Goal: Contribute content: Add original content to the website for others to see

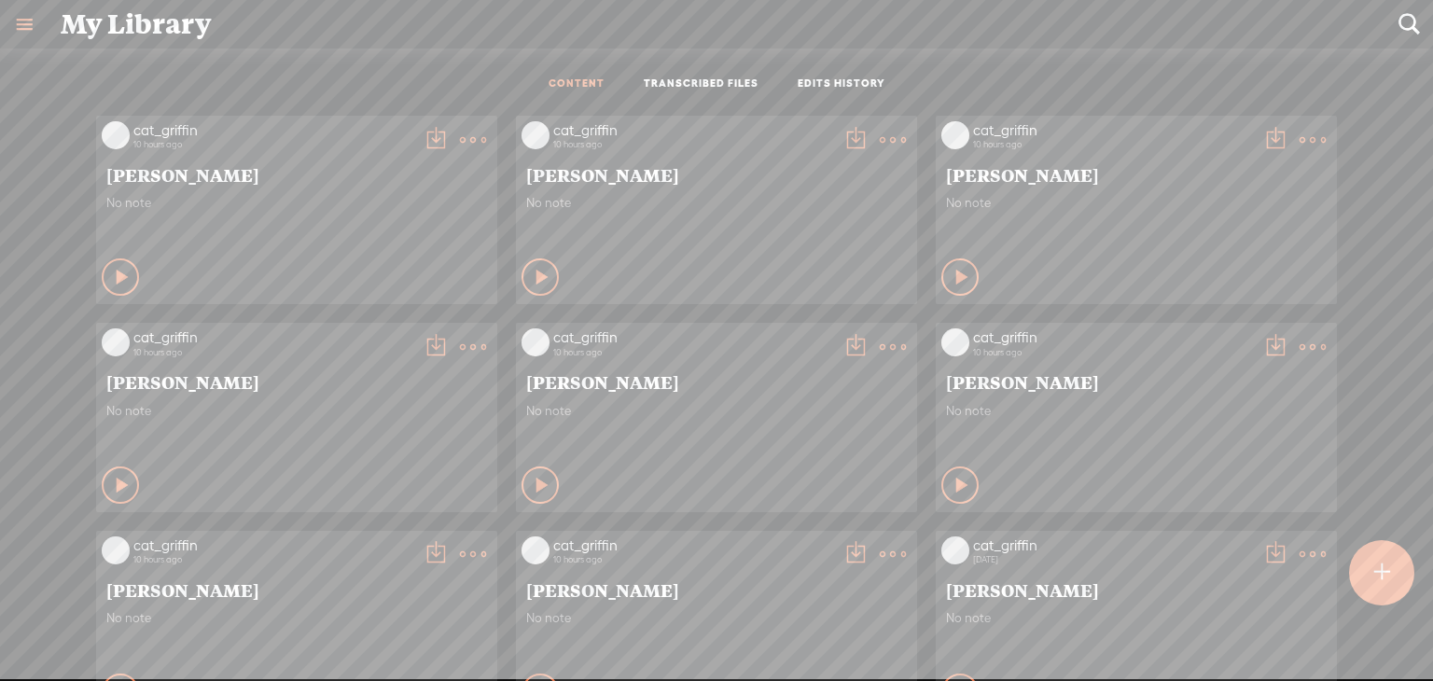
click at [1396, 591] on div at bounding box center [1381, 572] width 68 height 68
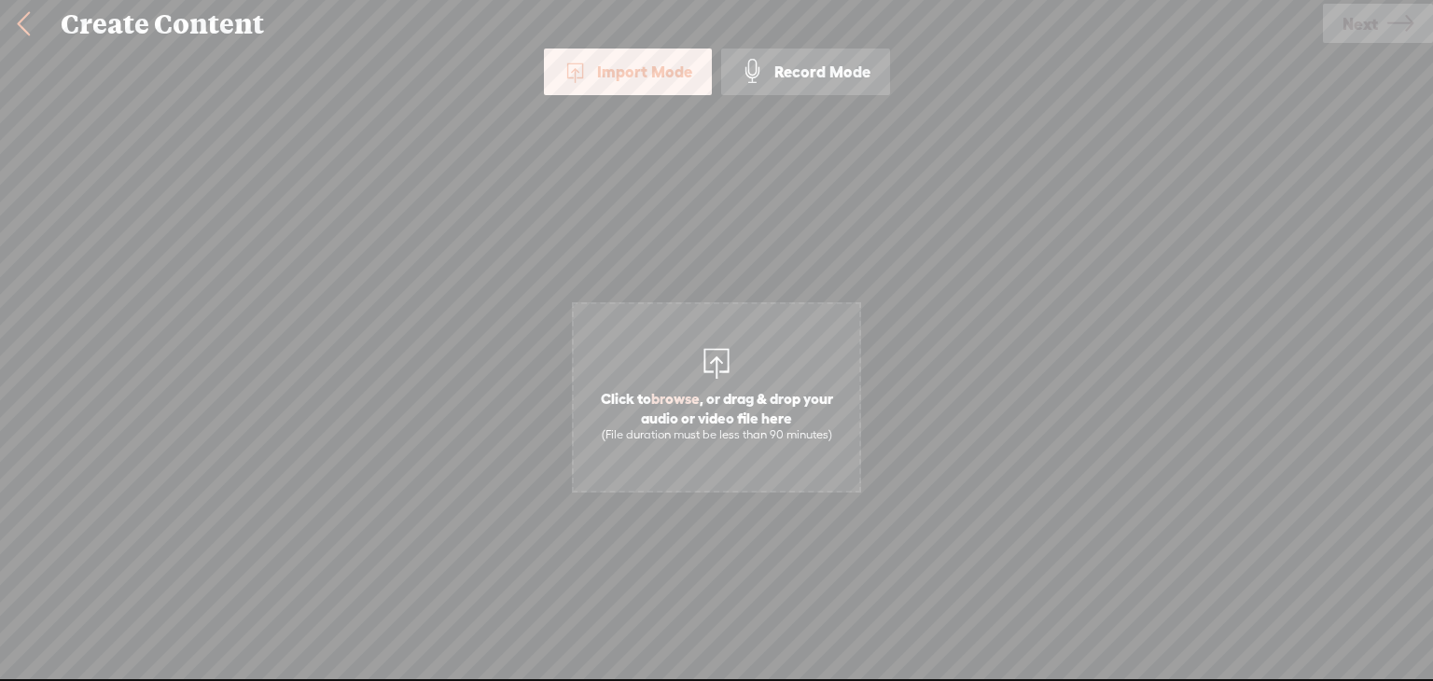
click at [635, 363] on span "Click to browse , or drag & drop your audio or video file here (File duration m…" at bounding box center [716, 397] width 289 height 190
click at [1370, 30] on span "Next" at bounding box center [1360, 24] width 35 height 48
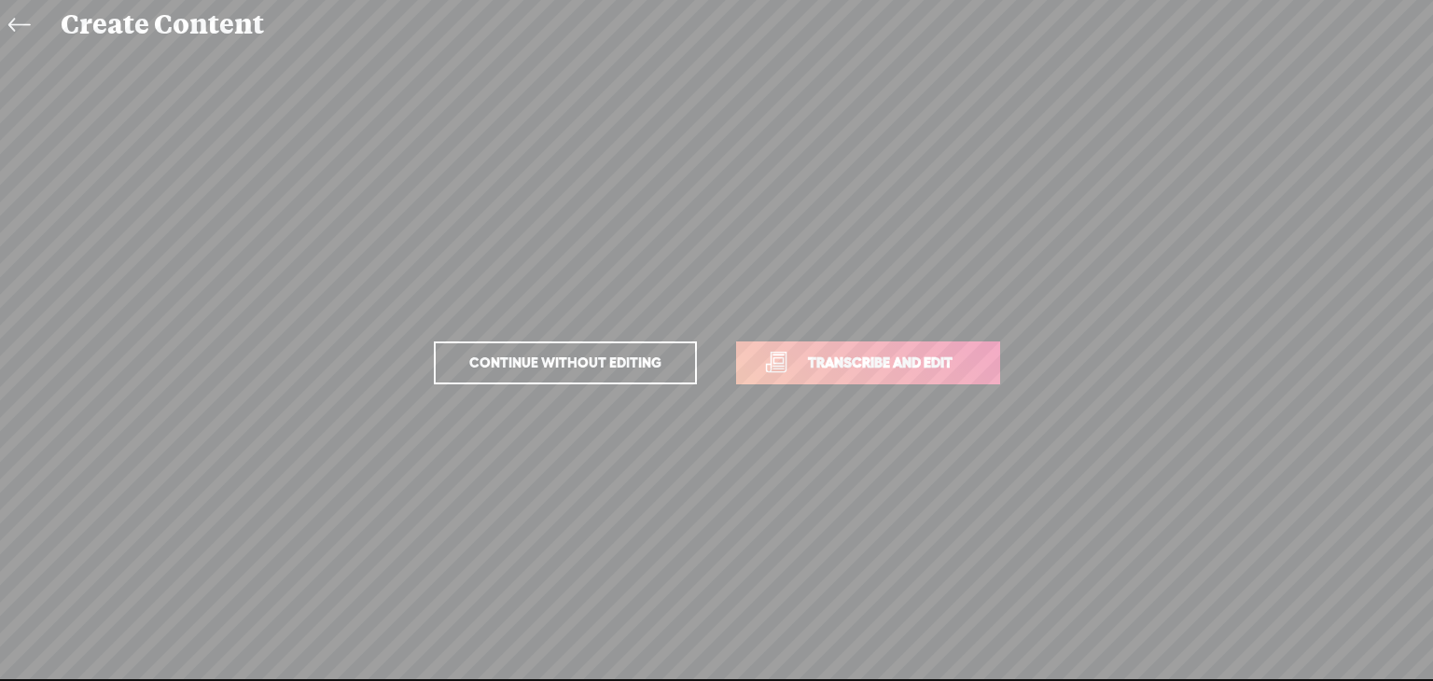
click at [901, 344] on link "Transcribe and edit" at bounding box center [868, 363] width 264 height 43
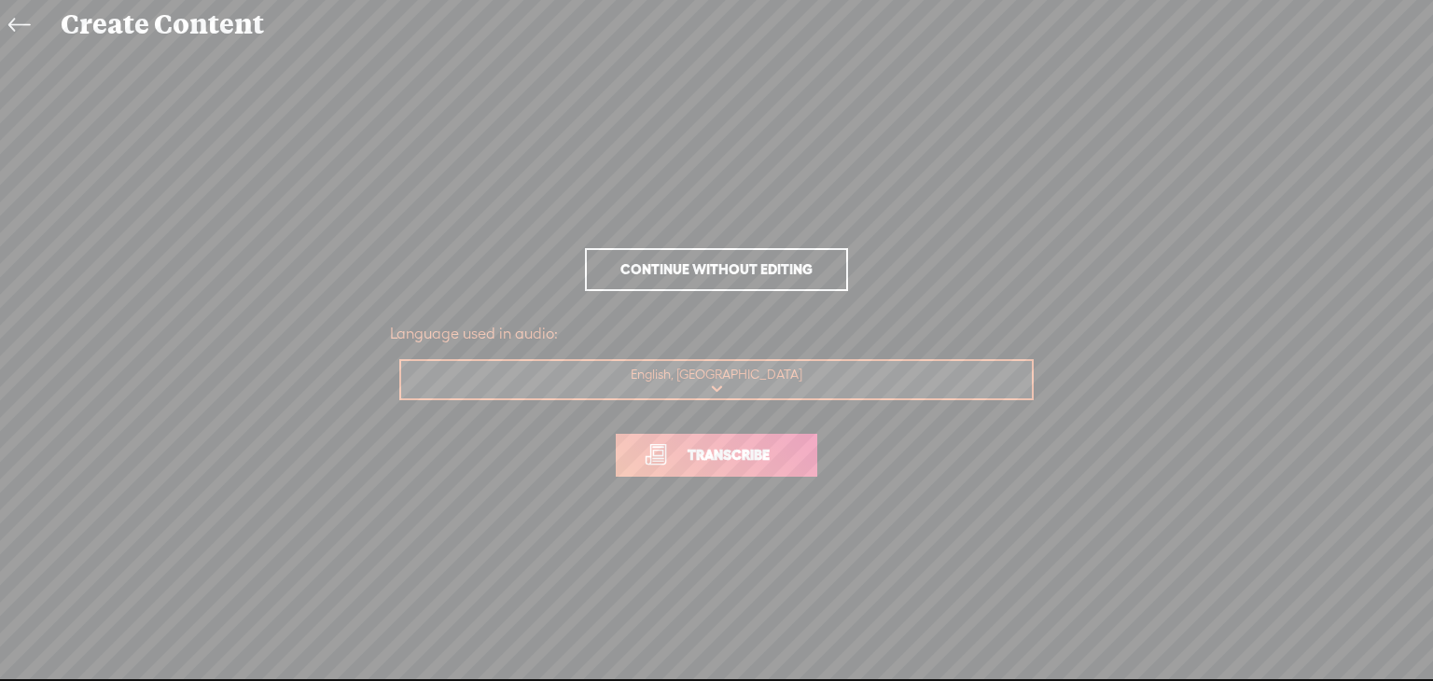
click at [694, 459] on span "Transcribe" at bounding box center [728, 454] width 121 height 21
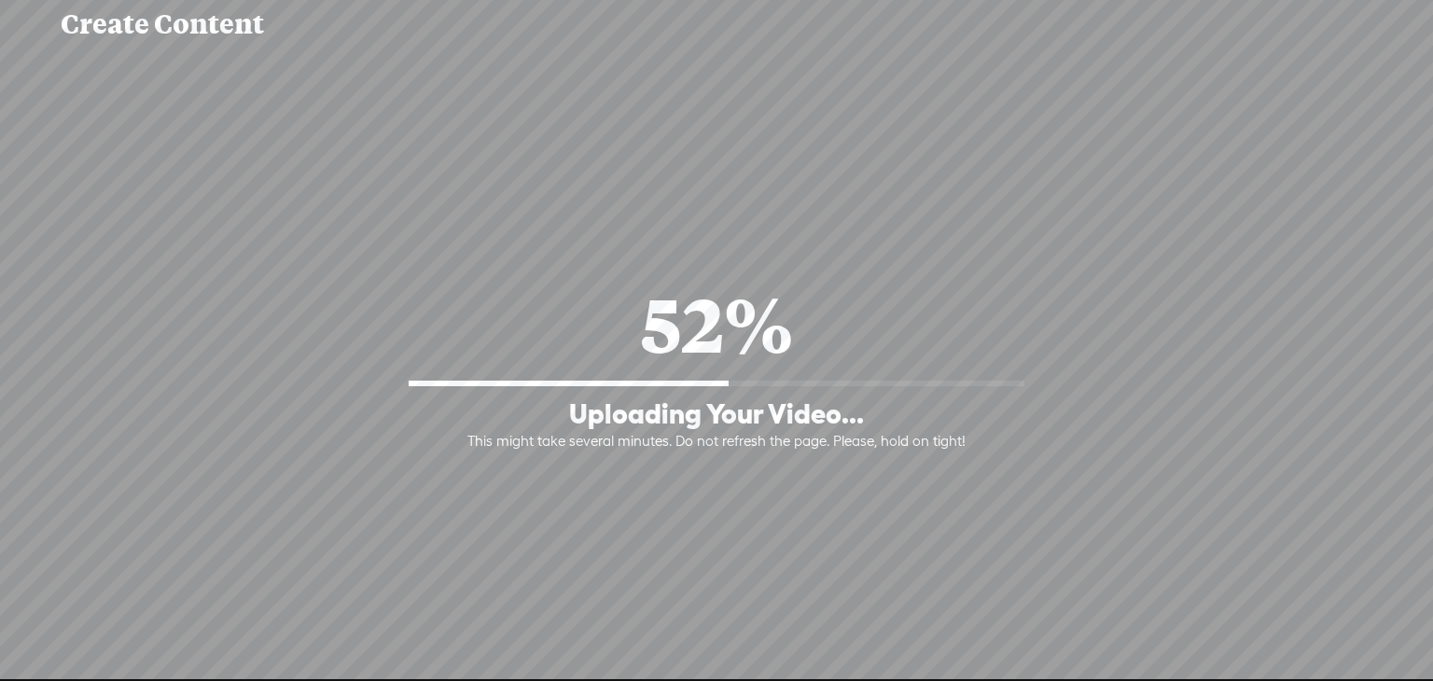
click at [537, 53] on div "Continue without editing Transcribe and edit Language used in audio: English, U…" at bounding box center [717, 363] width 1396 height 628
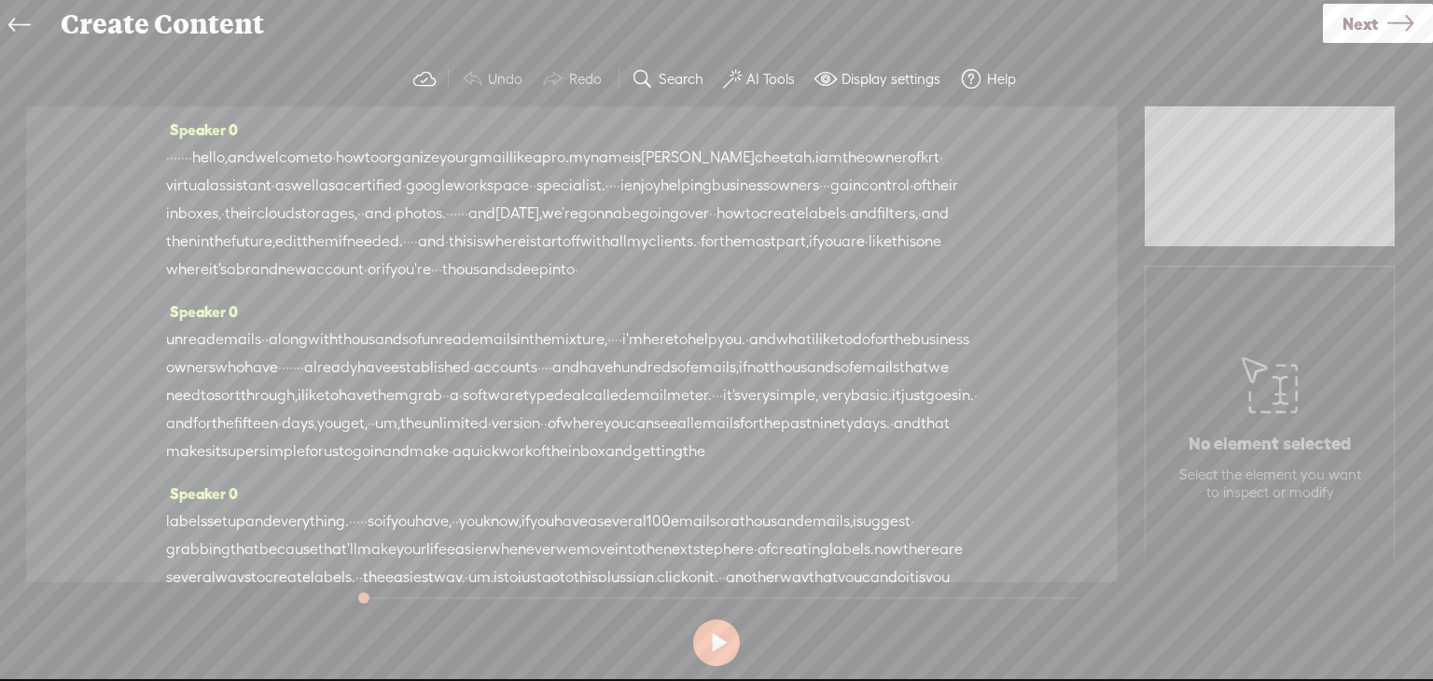
click at [745, 92] on button "AI Tools" at bounding box center [761, 79] width 91 height 37
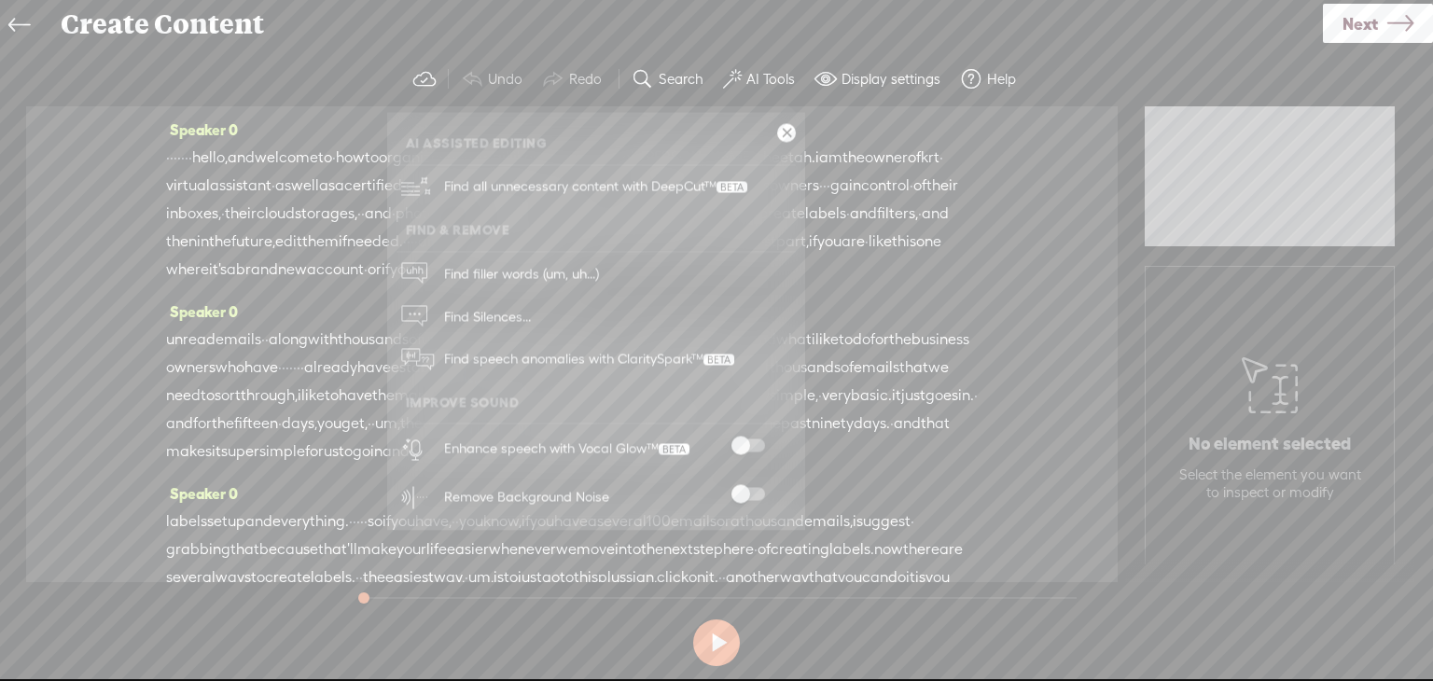
click at [758, 87] on label "AI Tools" at bounding box center [770, 79] width 49 height 19
click at [758, 78] on label "AI Tools" at bounding box center [770, 79] width 49 height 19
click at [752, 438] on div "Enhance speech with Vocal Glow™" at bounding box center [617, 449] width 358 height 49
click at [748, 501] on div at bounding box center [748, 497] width 82 height 19
drag, startPoint x: 746, startPoint y: 495, endPoint x: 732, endPoint y: 431, distance: 65.2
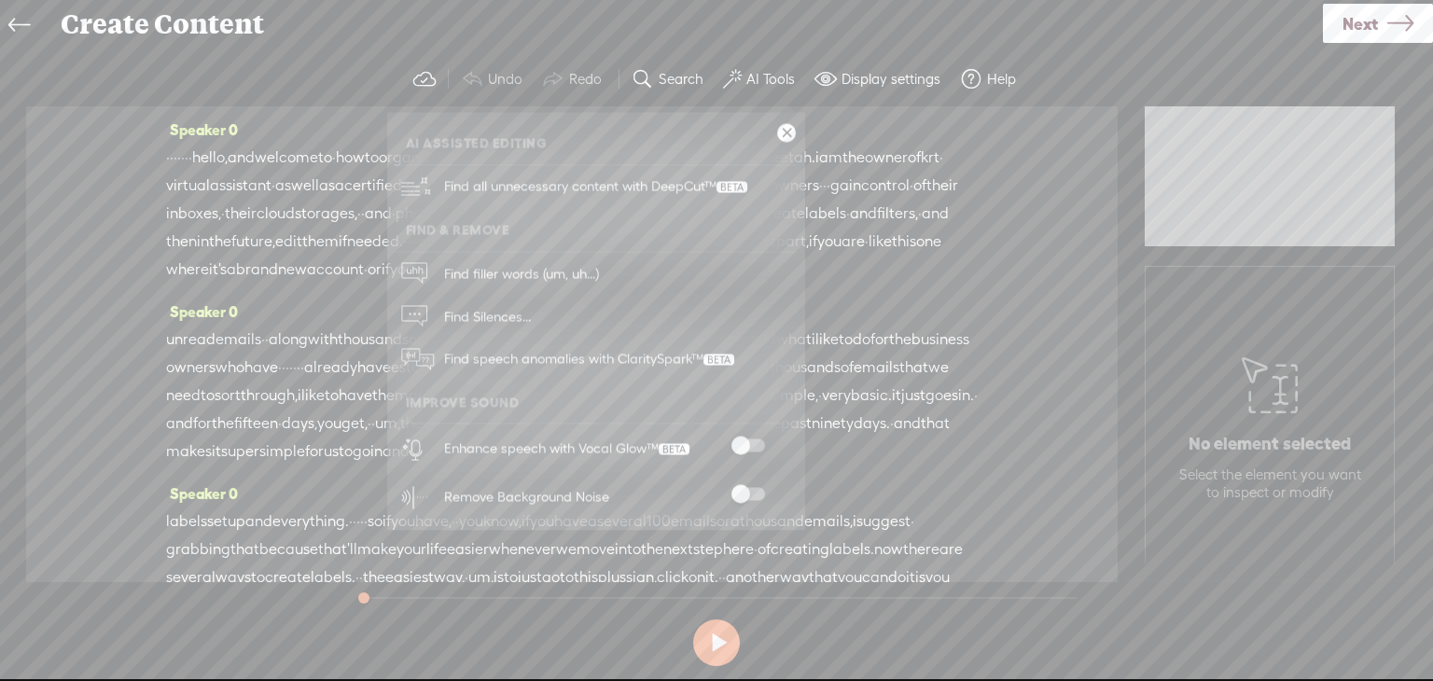
click at [732, 431] on div "Enhance speech with Vocal Glow™" at bounding box center [617, 449] width 358 height 49
click at [746, 447] on span at bounding box center [749, 445] width 34 height 13
click at [752, 497] on span at bounding box center [749, 494] width 34 height 13
click at [1418, 26] on link "Next" at bounding box center [1378, 23] width 110 height 39
click at [0, 0] on span "Finish" at bounding box center [0, 0] width 0 height 0
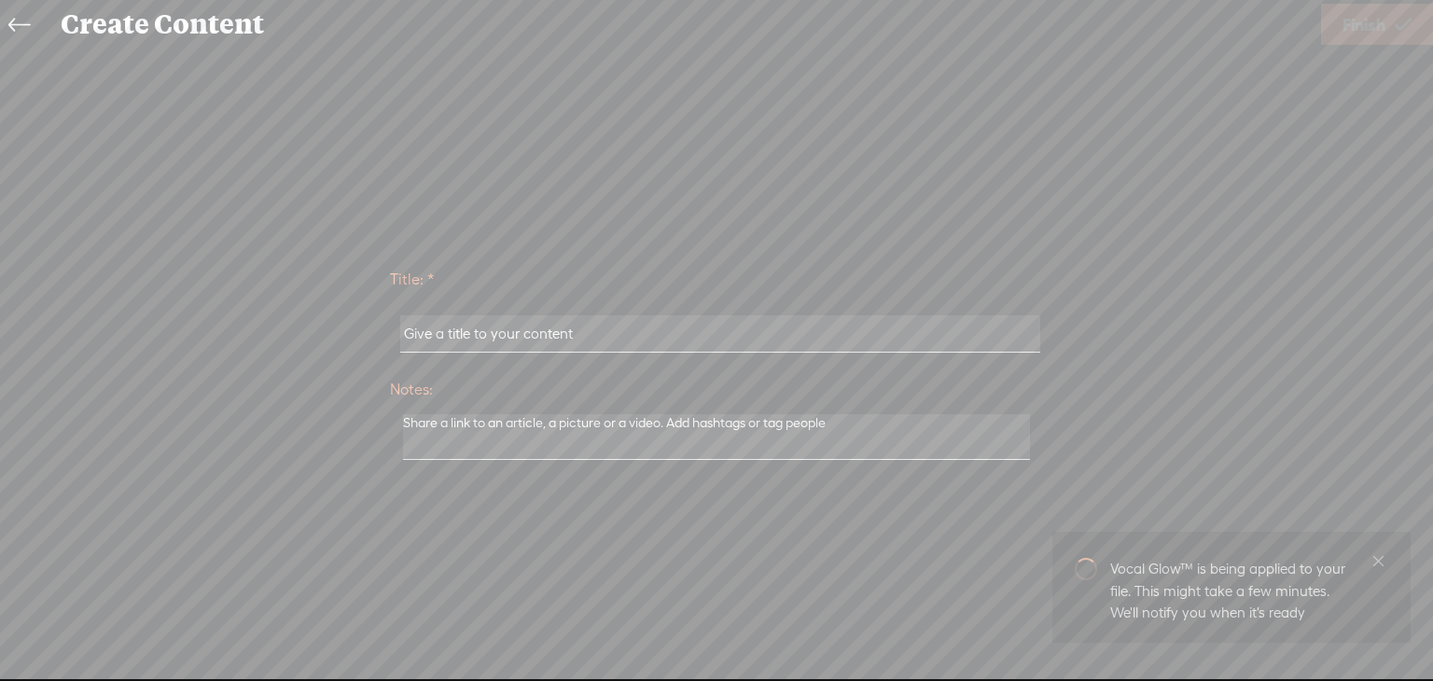
click at [690, 341] on input "text" at bounding box center [719, 333] width 639 height 36
paste input "[PERSON_NAME]"
type input "[PERSON_NAME]"
click at [1373, 23] on span "Finish" at bounding box center [1364, 25] width 43 height 48
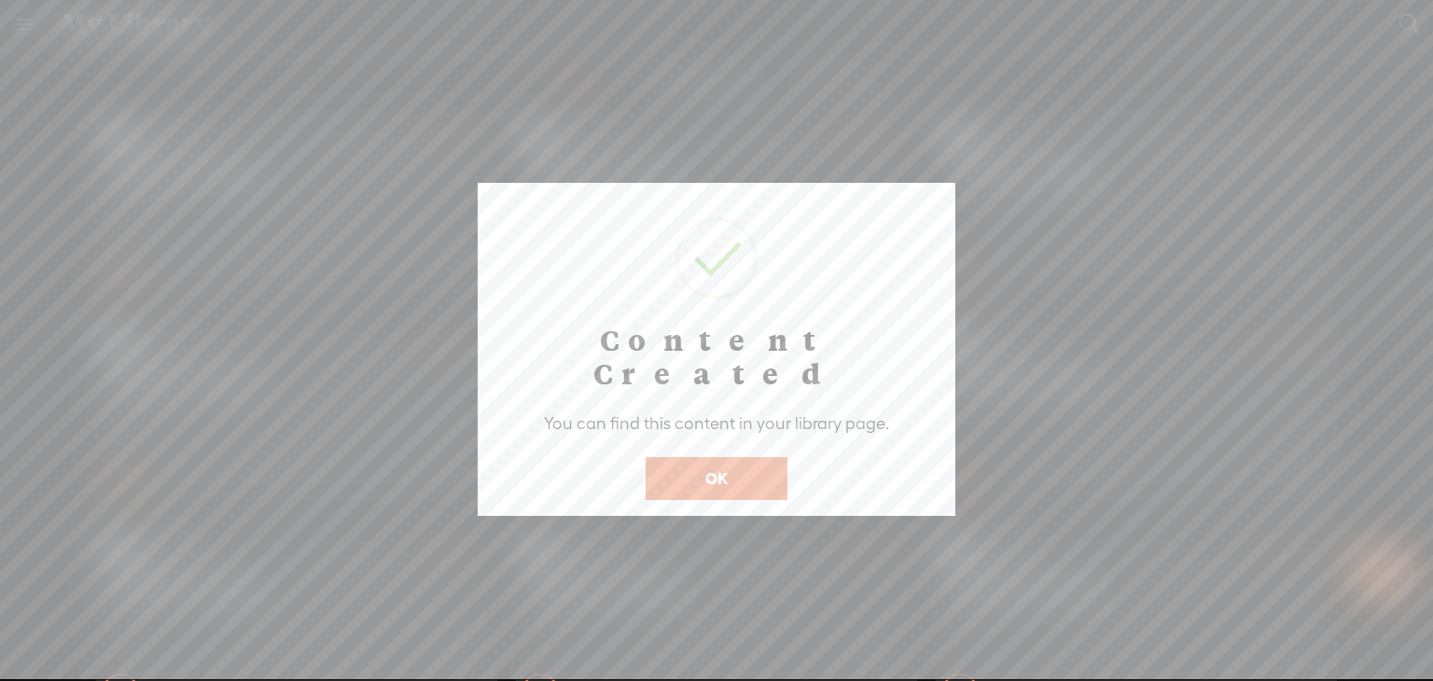
click at [691, 457] on button "OK" at bounding box center [717, 478] width 142 height 43
